Goal: Task Accomplishment & Management: Complete application form

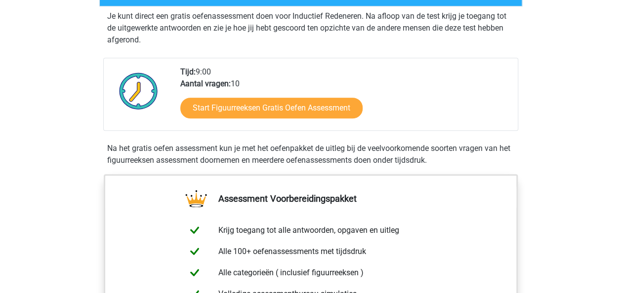
scroll to position [198, 0]
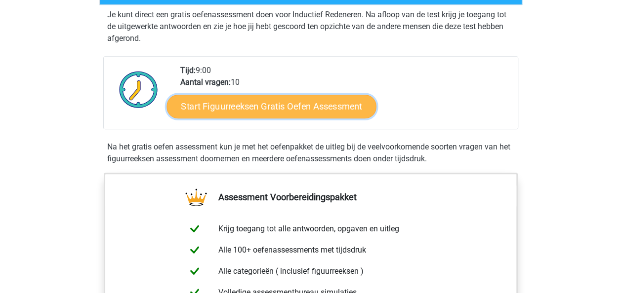
click at [264, 103] on link "Start Figuurreeksen Gratis Oefen Assessment" at bounding box center [270, 106] width 209 height 24
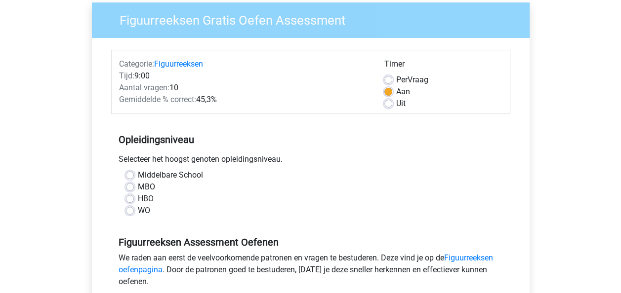
scroll to position [79, 0]
click at [138, 174] on label "Middelbare School" at bounding box center [170, 175] width 65 height 12
click at [129, 174] on input "Middelbare School" at bounding box center [130, 174] width 8 height 10
radio input "true"
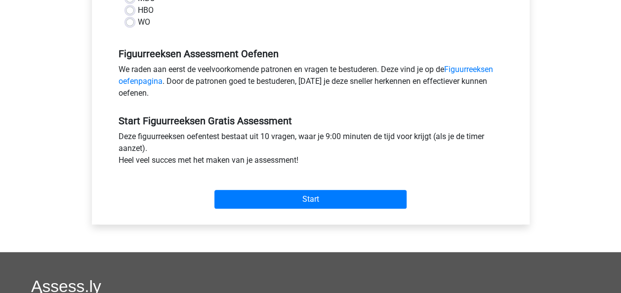
scroll to position [270, 0]
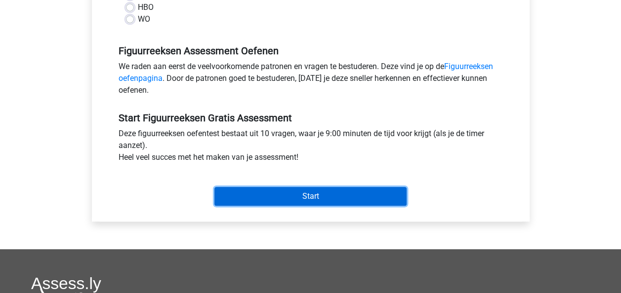
click at [256, 190] on input "Start" at bounding box center [310, 196] width 192 height 19
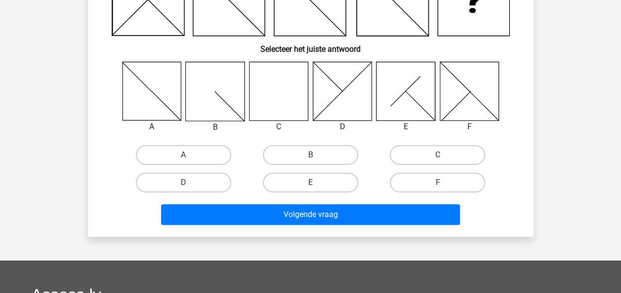
scroll to position [129, 0]
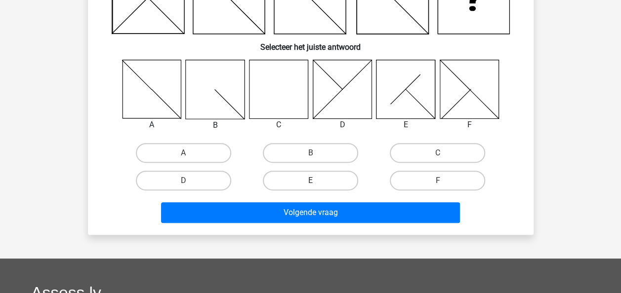
click at [290, 180] on label "E" at bounding box center [310, 181] width 95 height 20
click at [310, 181] on input "E" at bounding box center [313, 184] width 6 height 6
radio input "true"
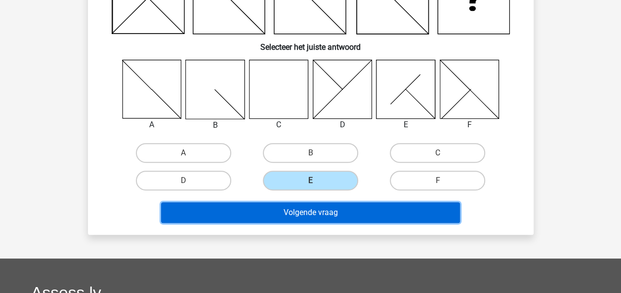
click at [292, 206] on button "Volgende vraag" at bounding box center [310, 212] width 299 height 21
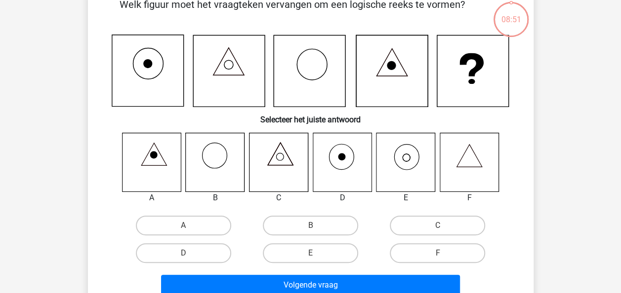
scroll to position [45, 0]
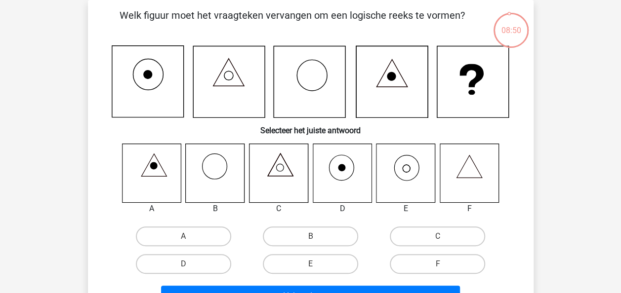
click at [296, 226] on div "B" at bounding box center [310, 237] width 127 height 28
click at [296, 235] on label "B" at bounding box center [310, 237] width 95 height 20
click at [310, 237] on input "B" at bounding box center [313, 240] width 6 height 6
radio input "true"
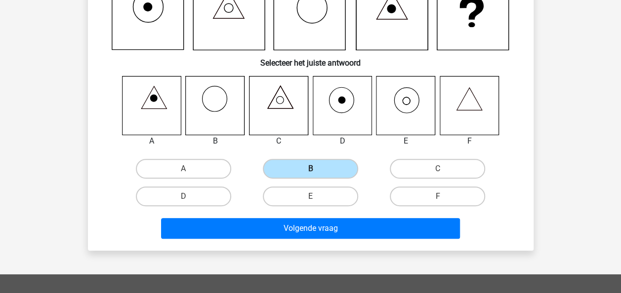
scroll to position [117, 0]
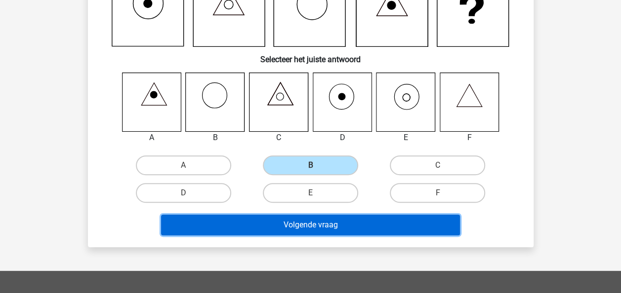
click at [296, 224] on button "Volgende vraag" at bounding box center [310, 225] width 299 height 21
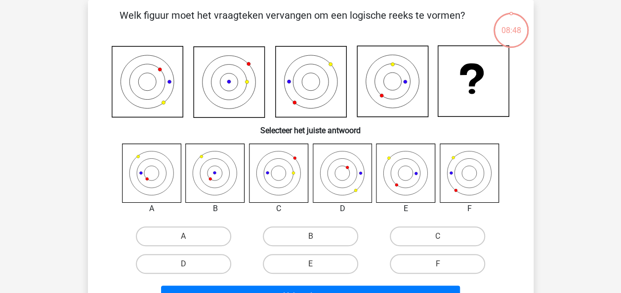
scroll to position [45, 0]
click at [297, 240] on label "B" at bounding box center [310, 237] width 95 height 20
click at [310, 240] on input "B" at bounding box center [313, 240] width 6 height 6
radio input "true"
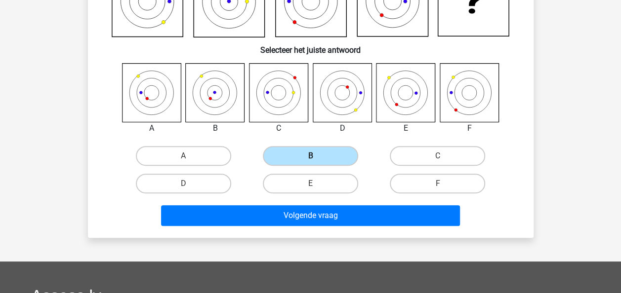
scroll to position [126, 0]
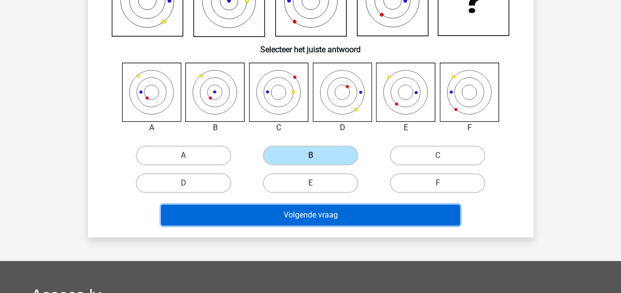
click at [298, 220] on button "Volgende vraag" at bounding box center [310, 215] width 299 height 21
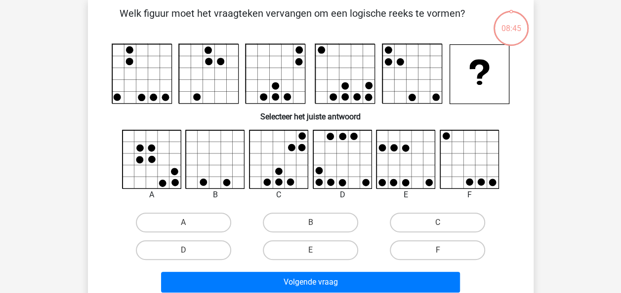
scroll to position [45, 0]
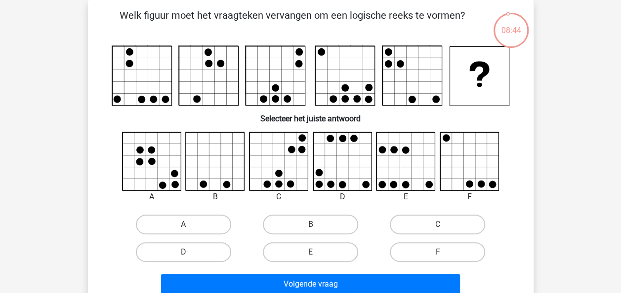
click at [302, 219] on label "B" at bounding box center [310, 225] width 95 height 20
click at [310, 225] on input "B" at bounding box center [313, 228] width 6 height 6
radio input "true"
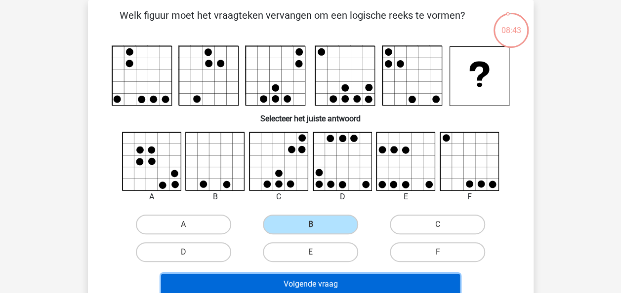
click at [287, 280] on button "Volgende vraag" at bounding box center [310, 284] width 299 height 21
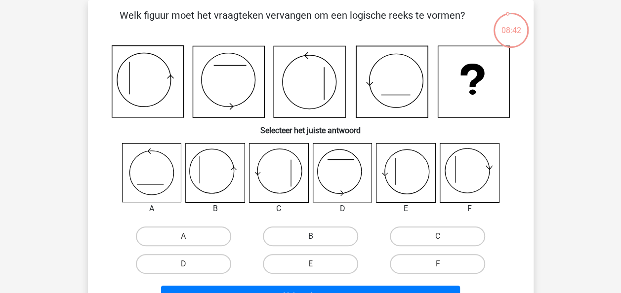
click at [302, 239] on label "B" at bounding box center [310, 237] width 95 height 20
click at [310, 239] on input "B" at bounding box center [313, 240] width 6 height 6
radio input "true"
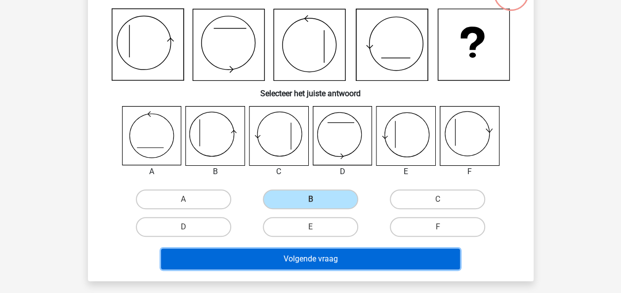
click at [297, 254] on button "Volgende vraag" at bounding box center [310, 259] width 299 height 21
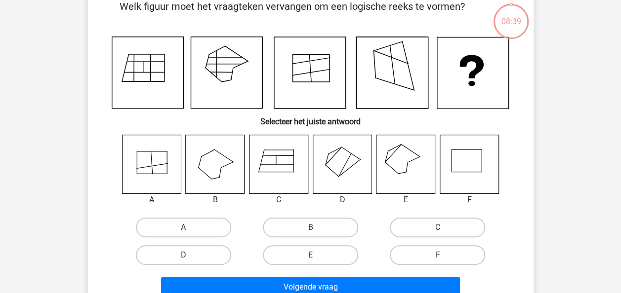
scroll to position [45, 0]
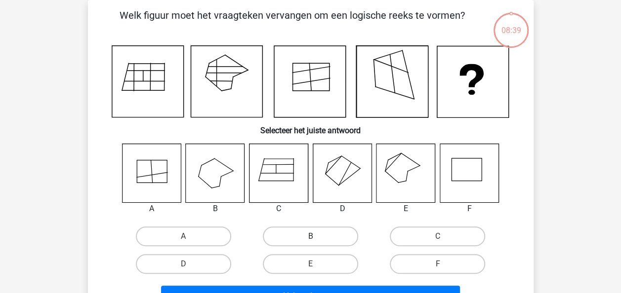
click at [300, 240] on label "B" at bounding box center [310, 237] width 95 height 20
click at [310, 240] on input "B" at bounding box center [313, 240] width 6 height 6
radio input "true"
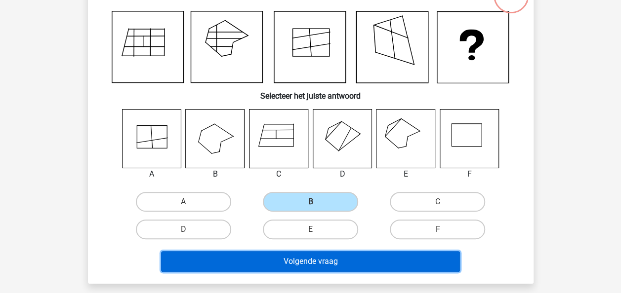
click at [291, 261] on button "Volgende vraag" at bounding box center [310, 261] width 299 height 21
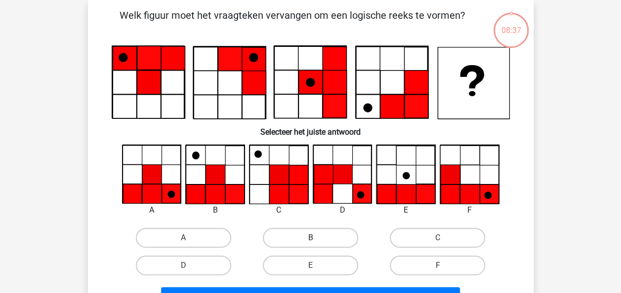
click at [297, 242] on label "B" at bounding box center [310, 238] width 95 height 20
click at [310, 242] on input "B" at bounding box center [313, 241] width 6 height 6
radio input "true"
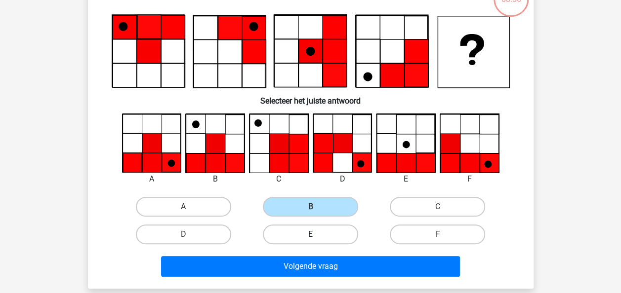
scroll to position [79, 0]
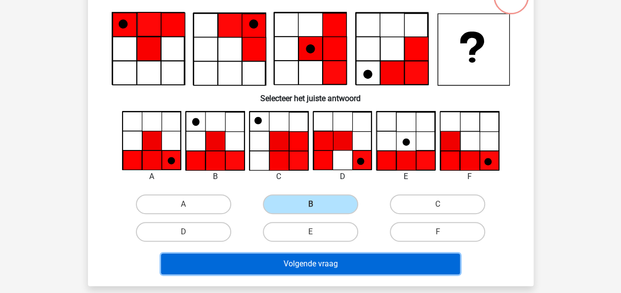
click at [285, 263] on button "Volgende vraag" at bounding box center [310, 264] width 299 height 21
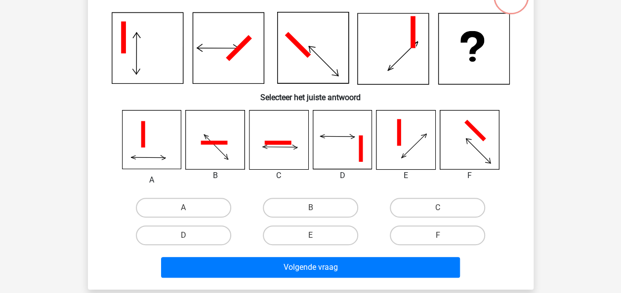
scroll to position [45, 0]
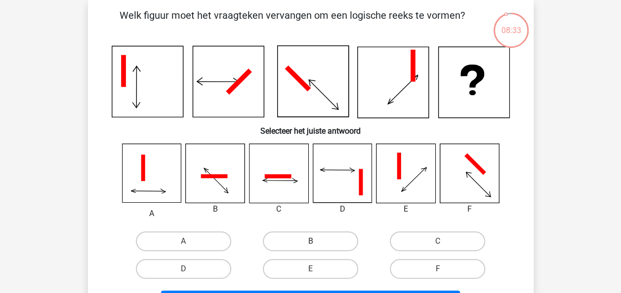
click at [301, 244] on label "B" at bounding box center [310, 242] width 95 height 20
click at [310, 244] on input "B" at bounding box center [313, 245] width 6 height 6
radio input "true"
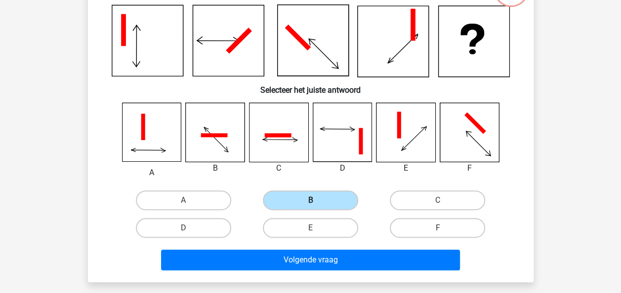
scroll to position [87, 0]
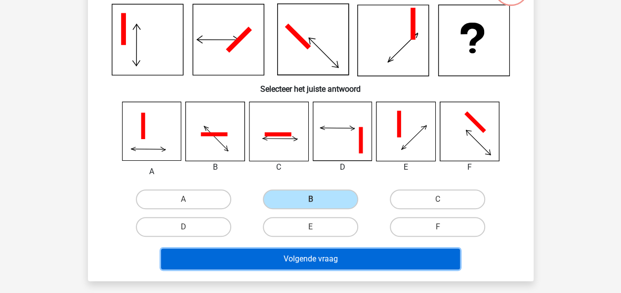
click at [296, 257] on button "Volgende vraag" at bounding box center [310, 259] width 299 height 21
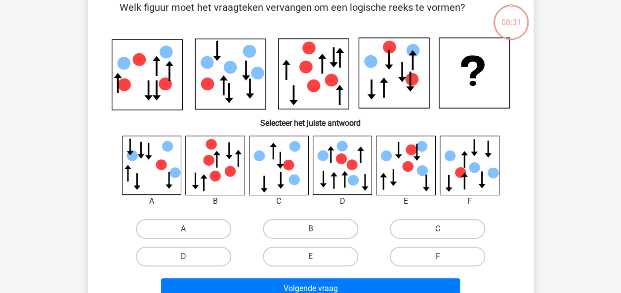
scroll to position [55, 0]
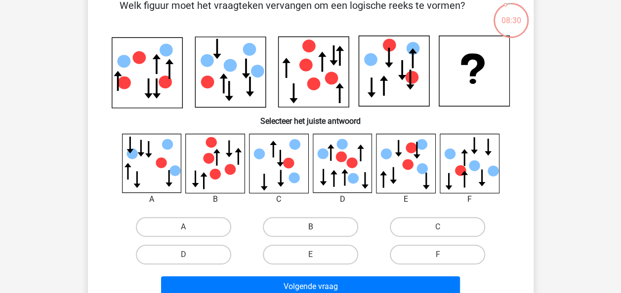
click at [304, 232] on label "B" at bounding box center [310, 227] width 95 height 20
click at [310, 232] on input "B" at bounding box center [313, 230] width 6 height 6
radio input "true"
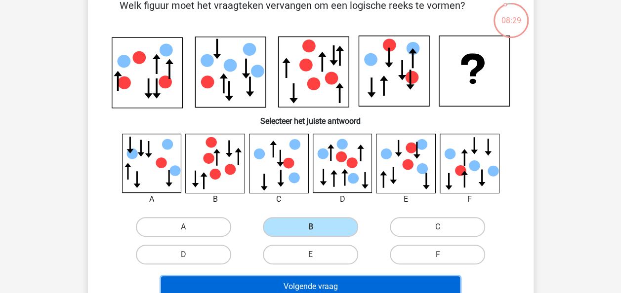
click at [285, 278] on button "Volgende vraag" at bounding box center [310, 287] width 299 height 21
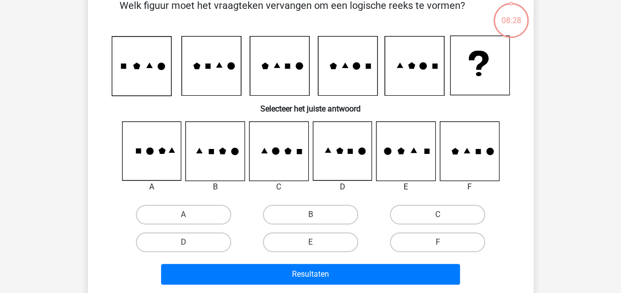
scroll to position [45, 0]
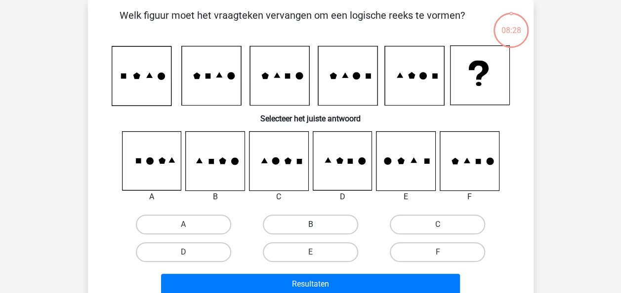
click at [308, 222] on label "B" at bounding box center [310, 225] width 95 height 20
click at [310, 225] on input "B" at bounding box center [313, 228] width 6 height 6
radio input "true"
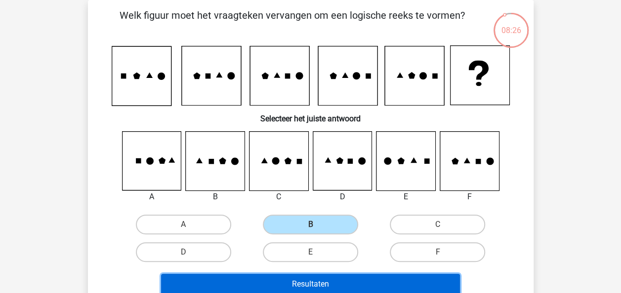
click at [278, 284] on button "Resultaten" at bounding box center [310, 284] width 299 height 21
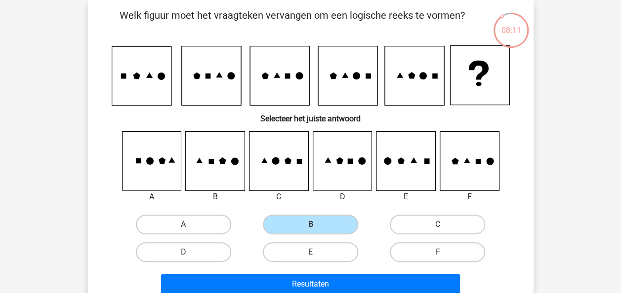
scroll to position [0, 0]
